Goal: Transaction & Acquisition: Purchase product/service

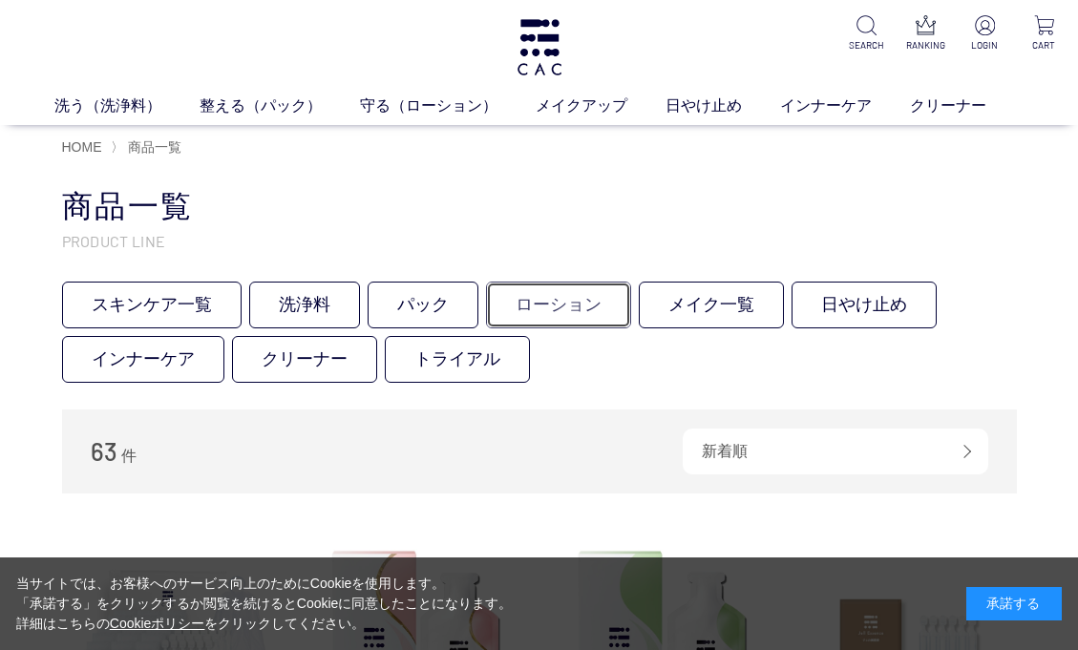
click at [550, 306] on link "ローション" at bounding box center [558, 305] width 145 height 47
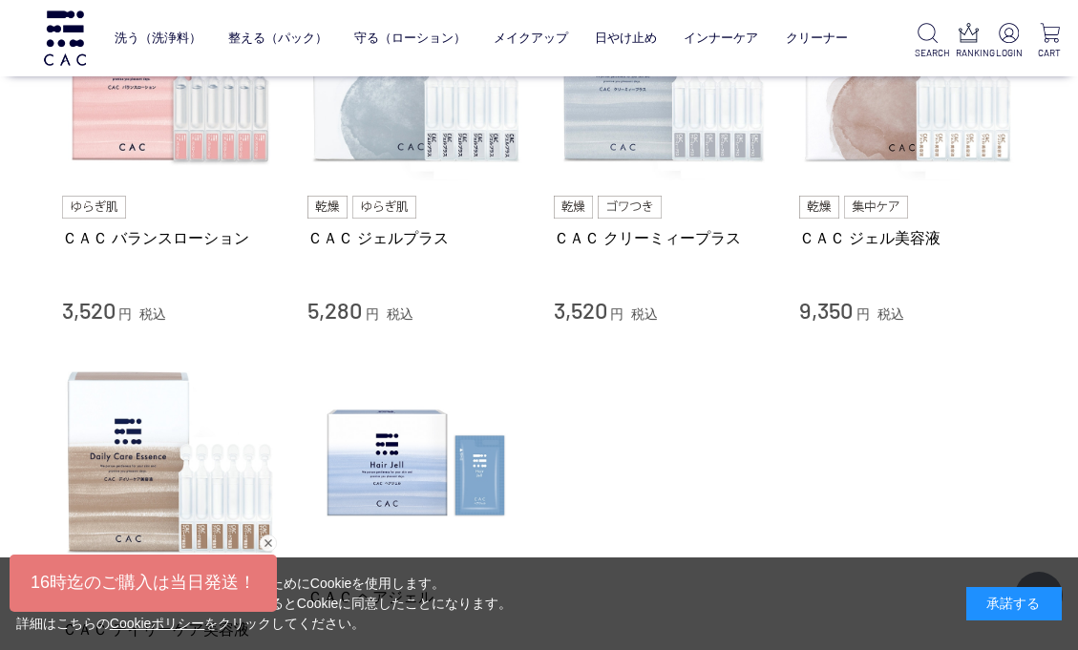
scroll to position [906, 0]
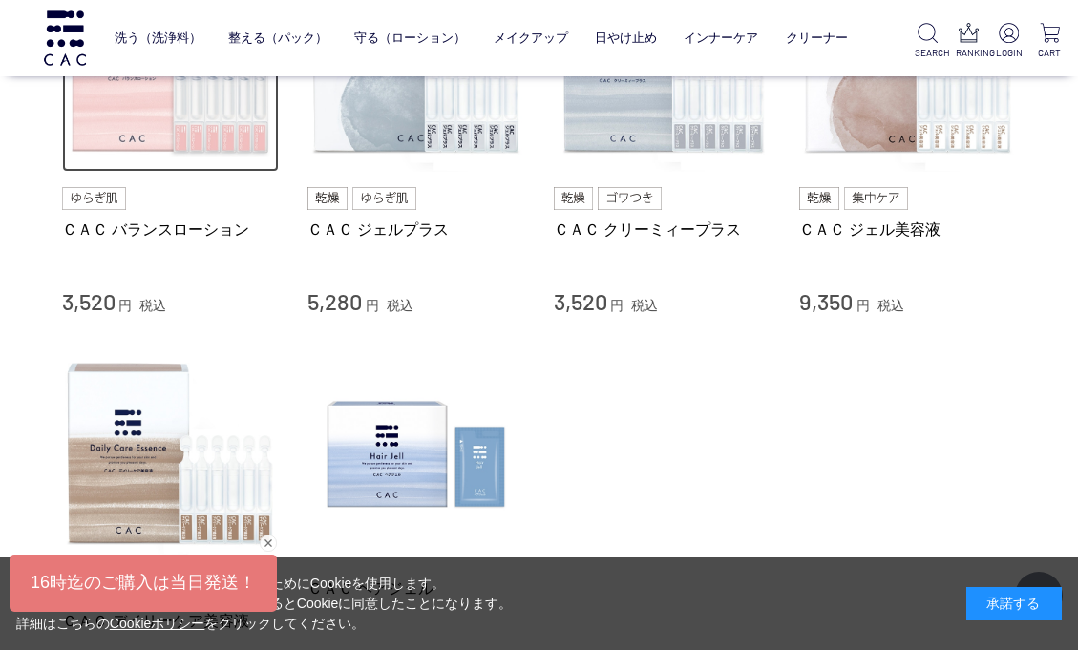
click at [173, 135] on img at bounding box center [171, 64] width 218 height 218
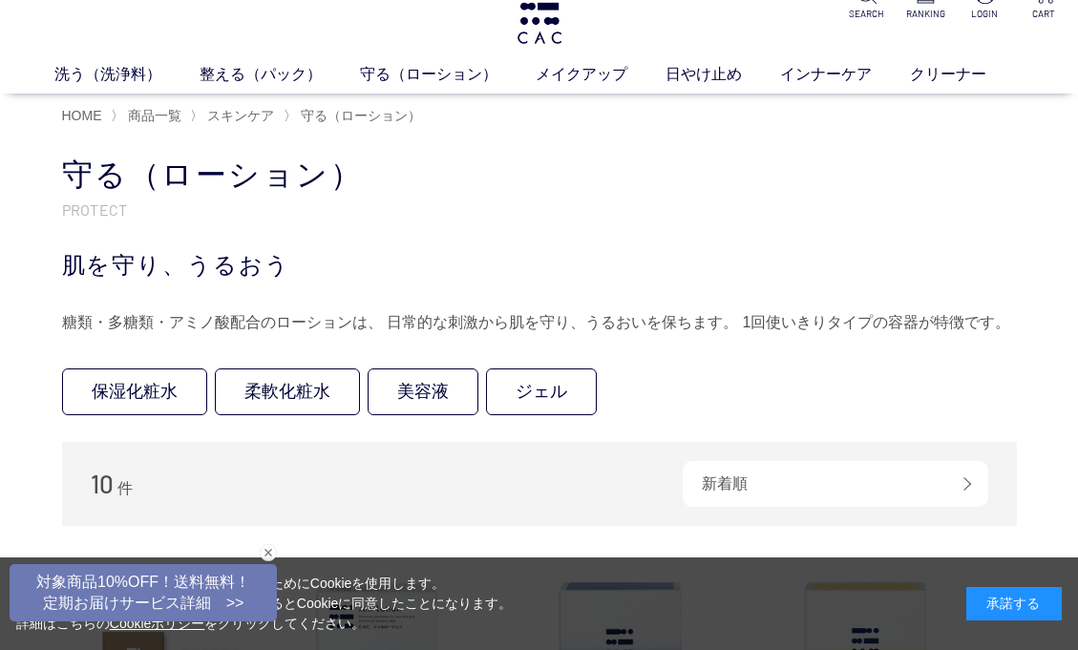
scroll to position [29, 0]
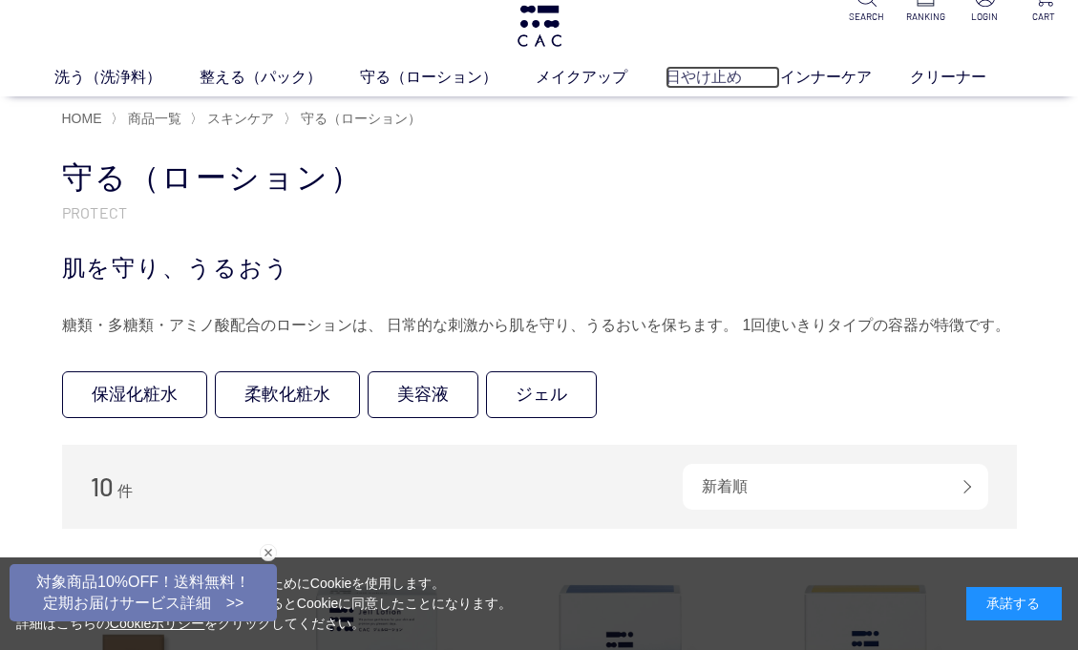
click at [692, 76] on link "日やけ止め" at bounding box center [722, 77] width 115 height 23
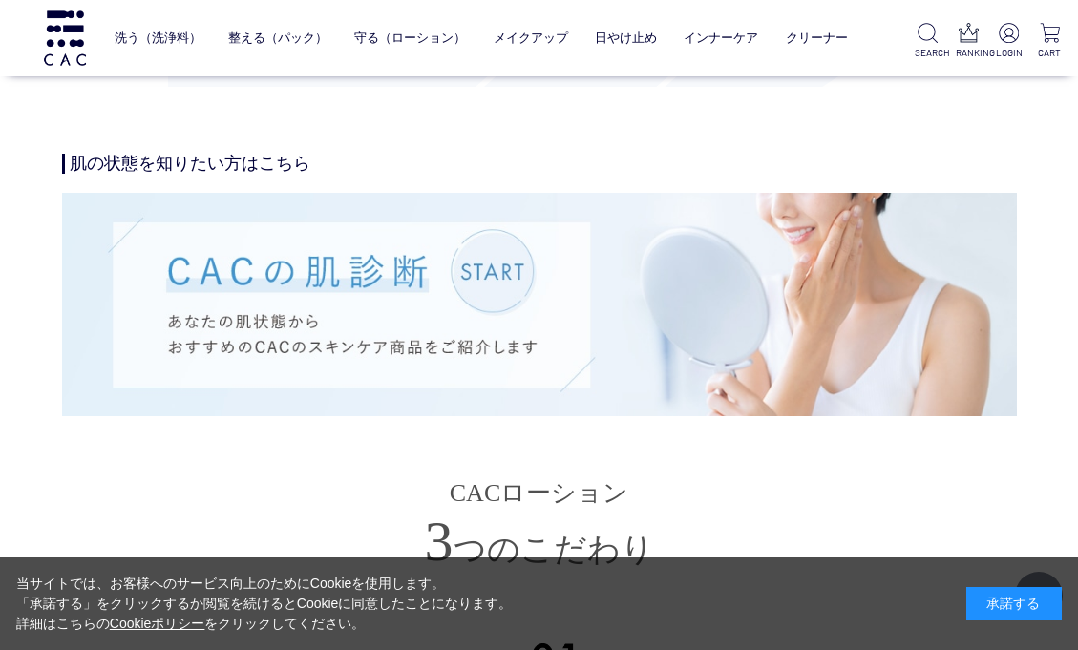
scroll to position [4131, 0]
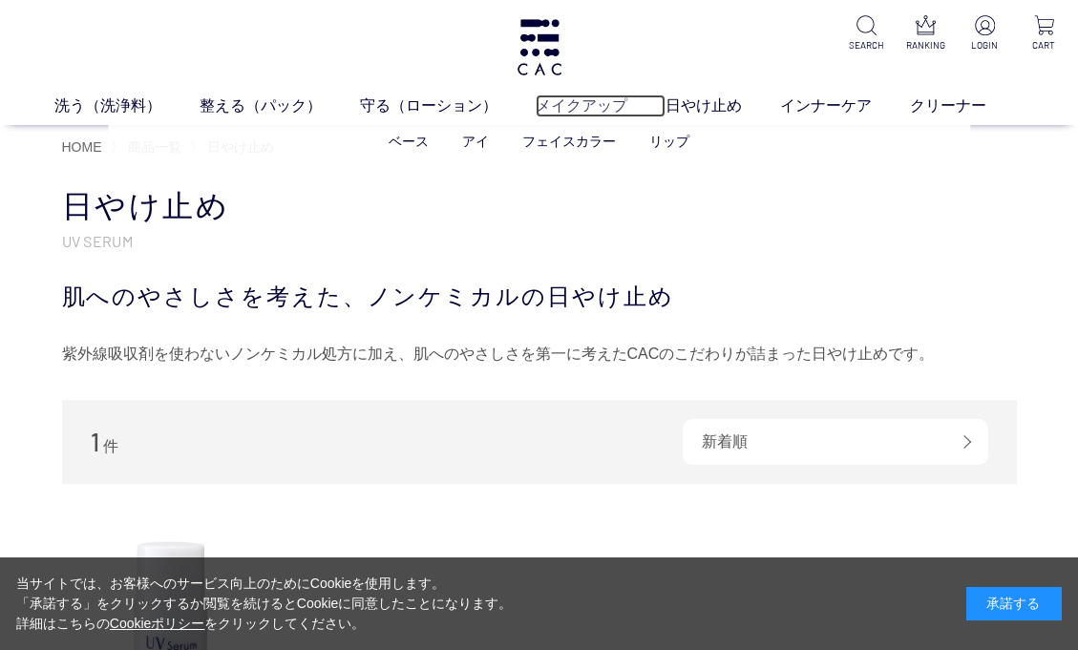
click at [576, 107] on link "メイクアップ" at bounding box center [600, 105] width 130 height 23
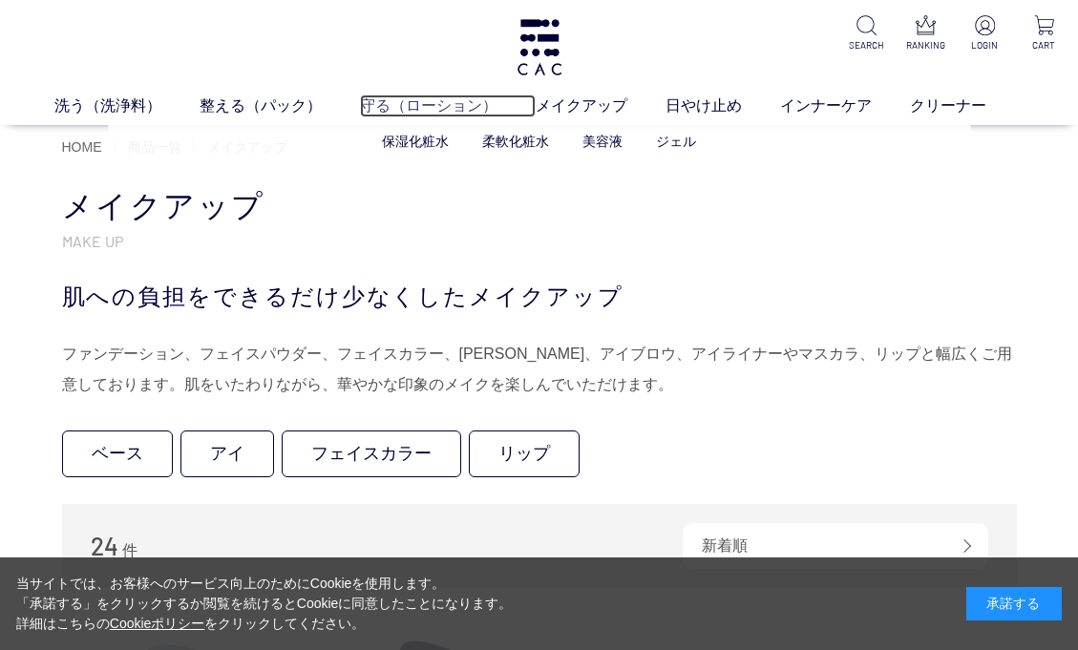
click at [415, 105] on link "守る（ローション）" at bounding box center [448, 105] width 176 height 23
